Goal: Task Accomplishment & Management: Manage account settings

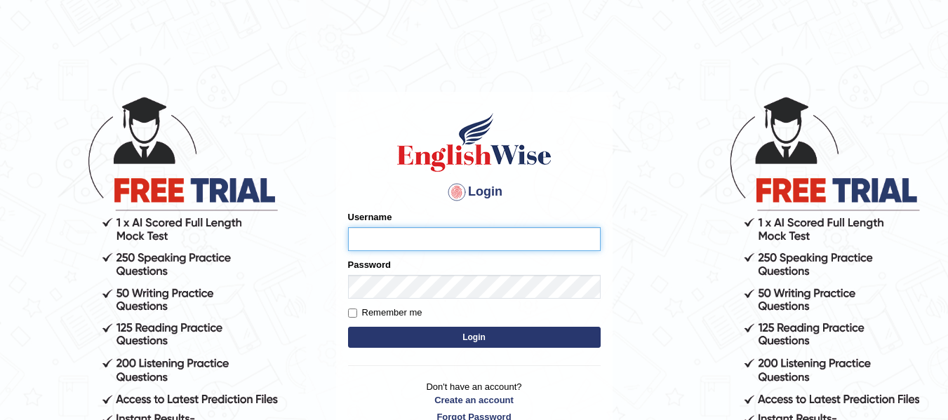
type input "Biagc"
click at [410, 347] on button "Login" at bounding box center [474, 337] width 253 height 21
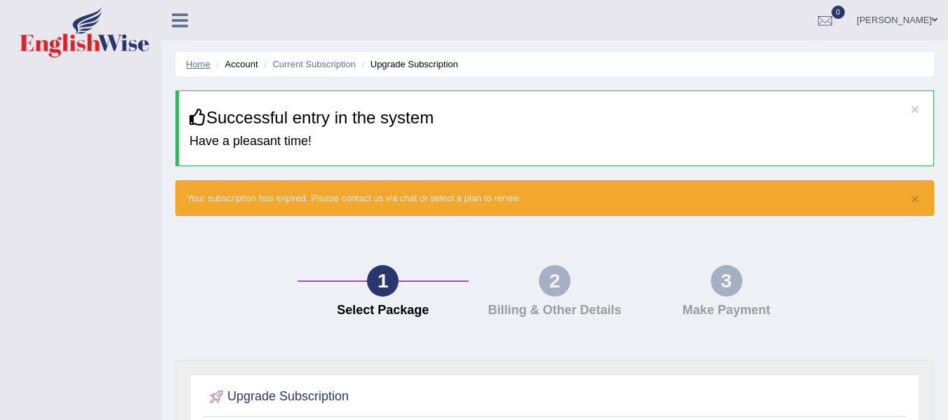
click at [203, 67] on link "Home" at bounding box center [198, 64] width 25 height 11
